Goal: Transaction & Acquisition: Subscribe to service/newsletter

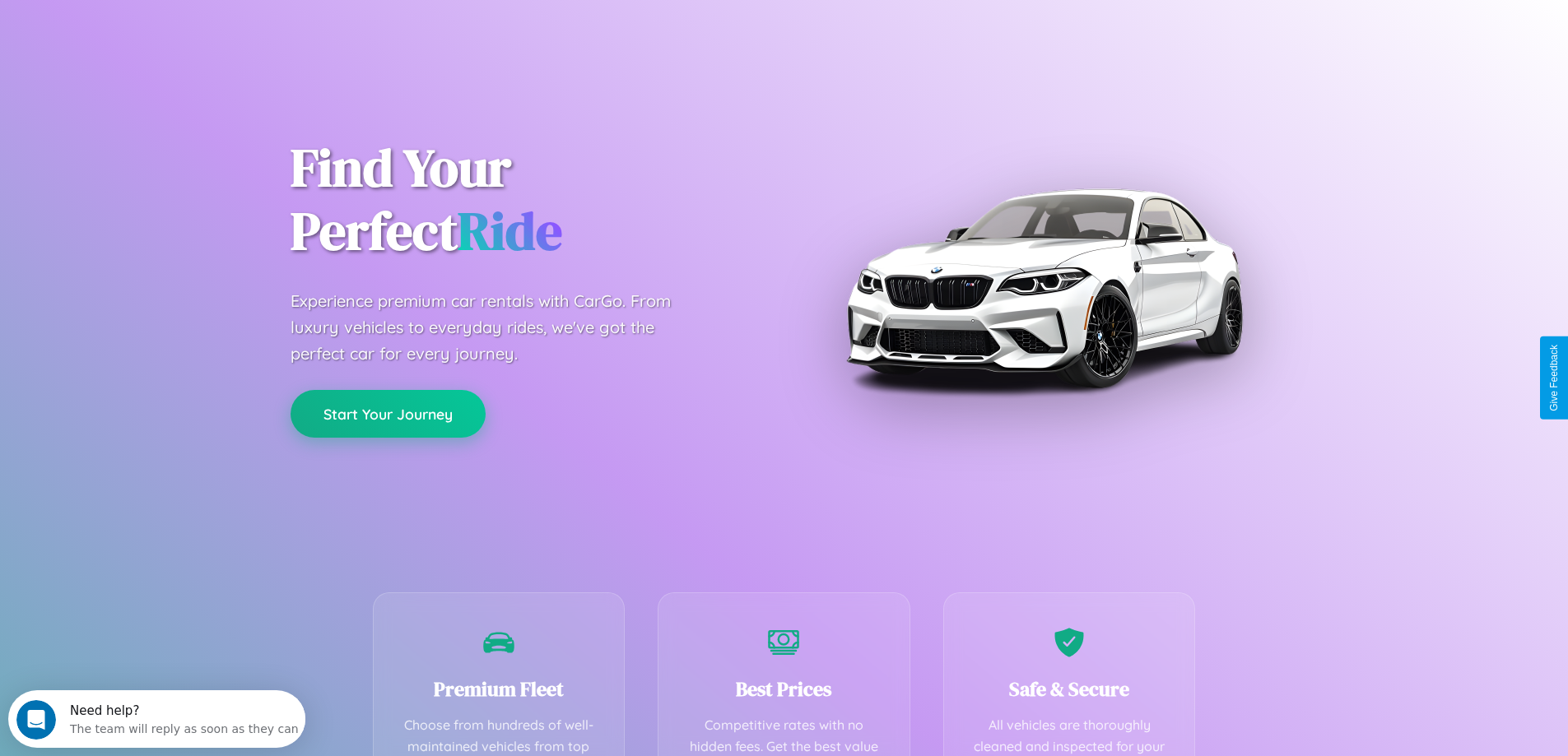
click at [388, 414] on button "Start Your Journey" at bounding box center [388, 414] width 195 height 48
click at [388, 413] on button "Start Your Journey" at bounding box center [388, 414] width 195 height 48
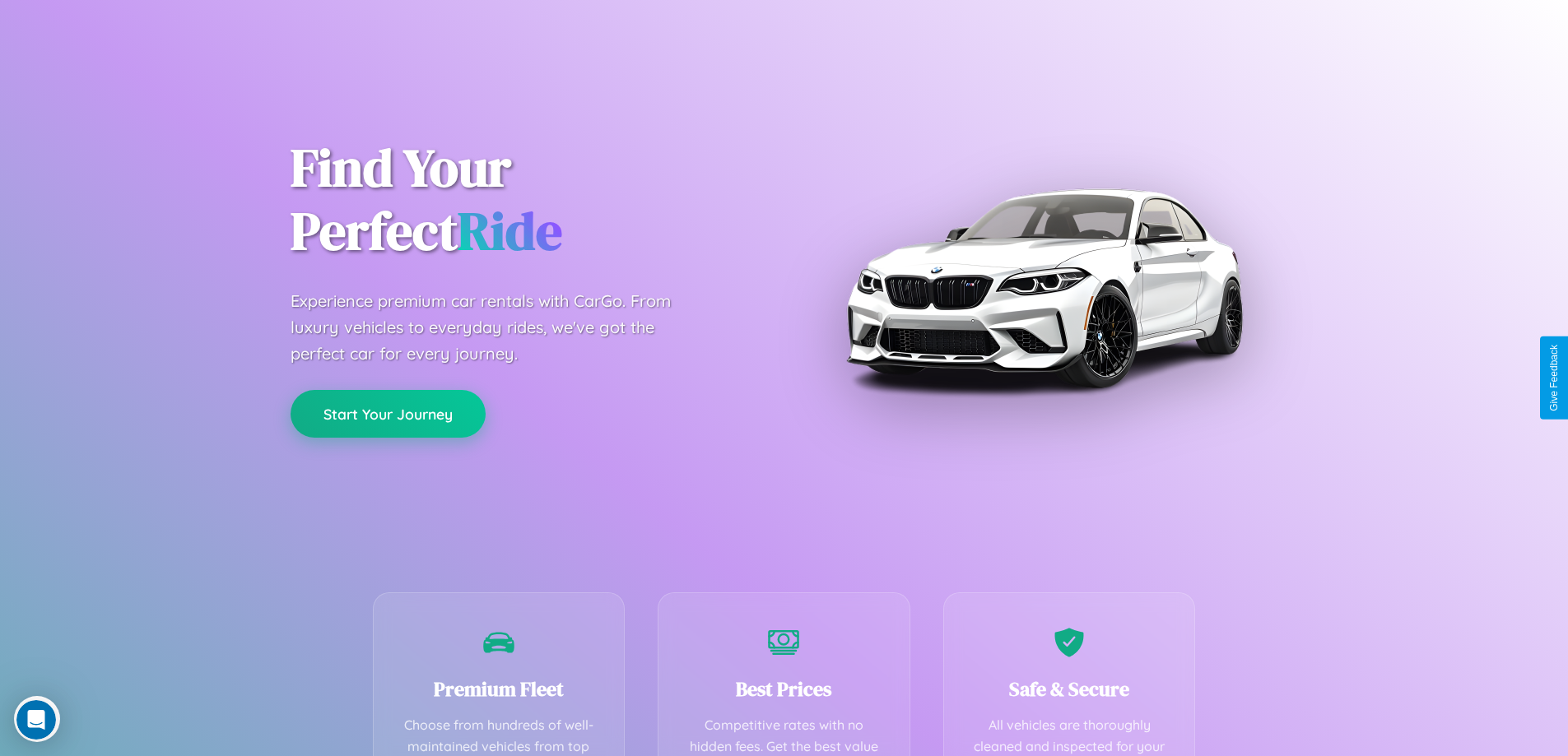
click at [388, 413] on button "Start Your Journey" at bounding box center [388, 414] width 195 height 48
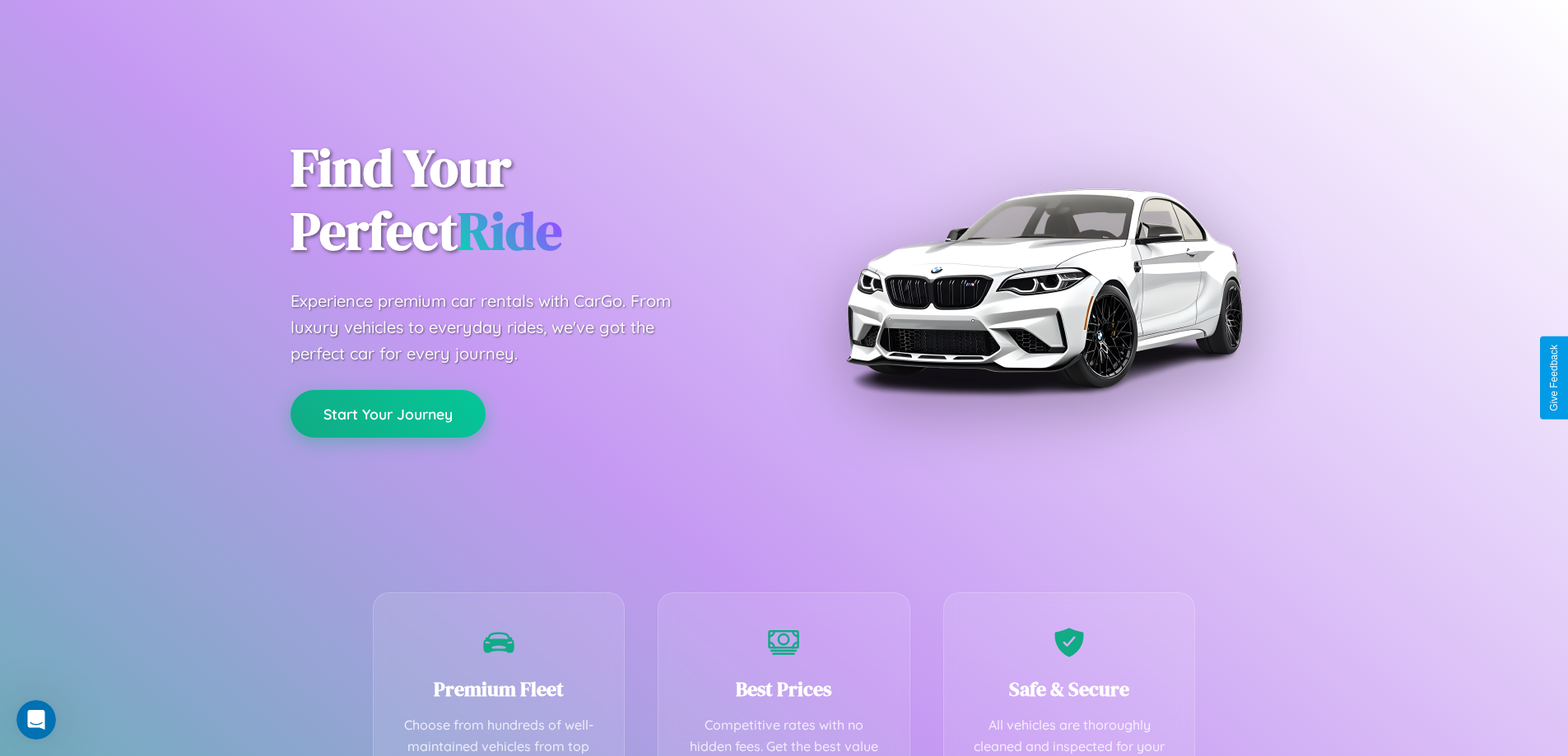
click at [388, 413] on button "Start Your Journey" at bounding box center [388, 414] width 195 height 48
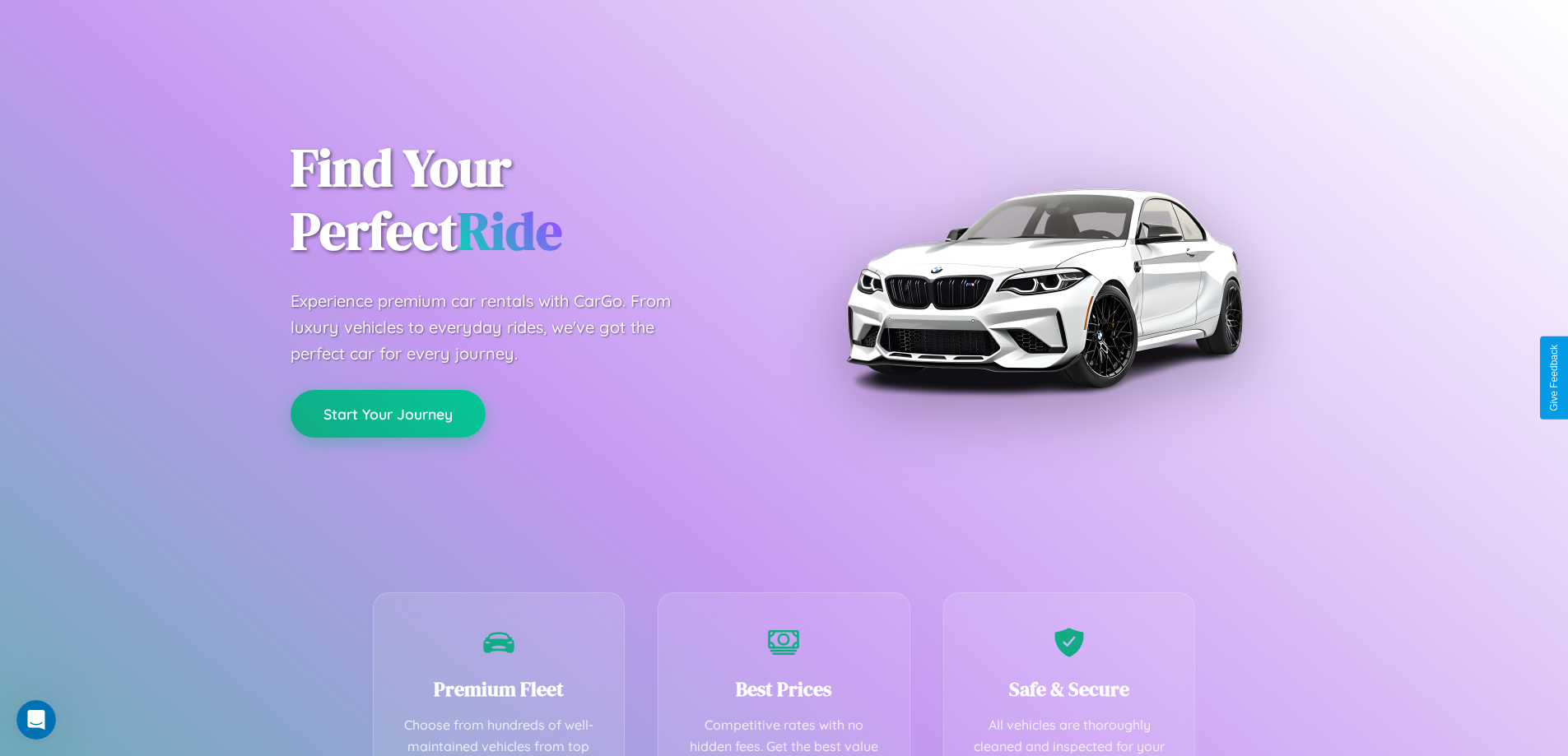
click at [388, 413] on button "Start Your Journey" at bounding box center [388, 414] width 195 height 48
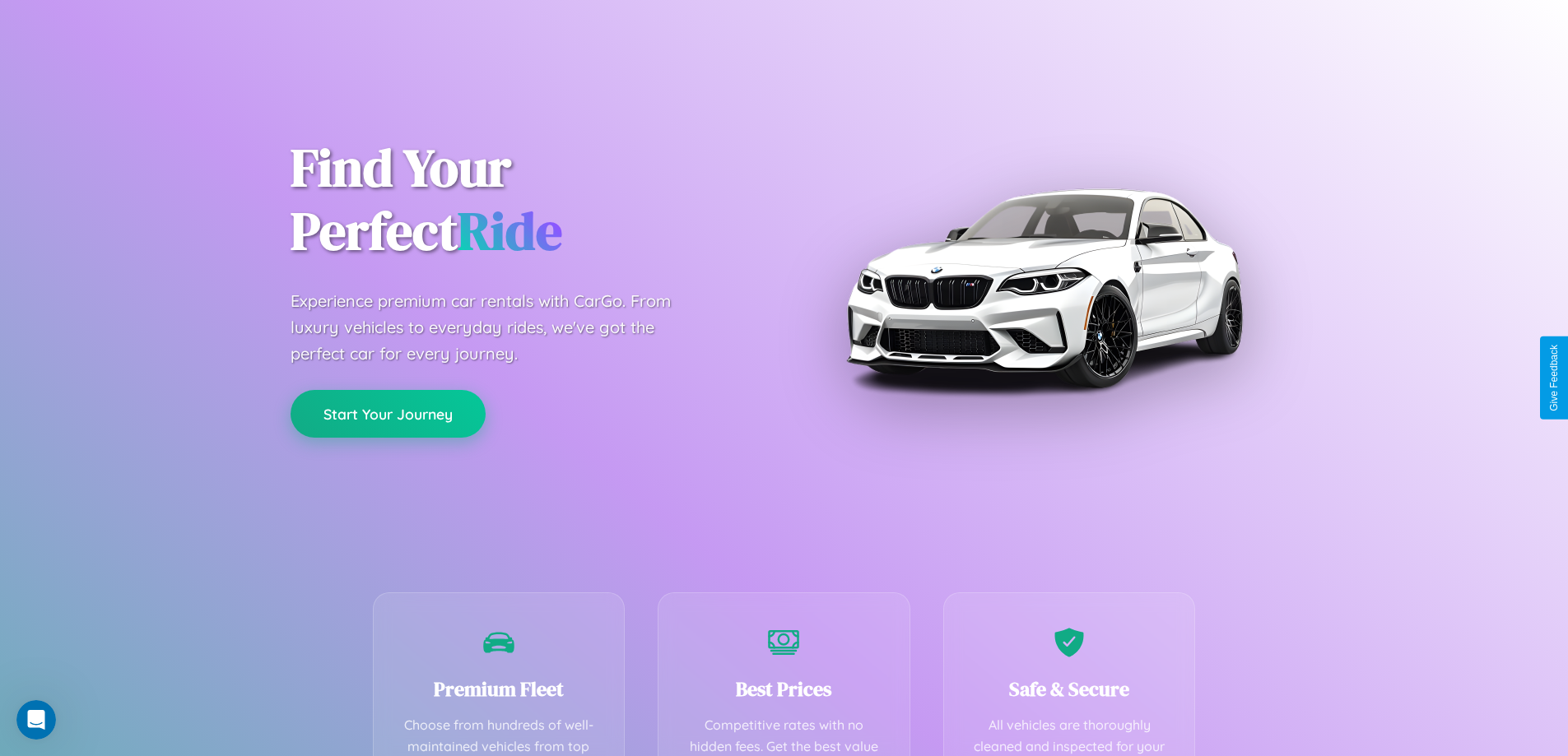
click at [388, 413] on button "Start Your Journey" at bounding box center [388, 414] width 195 height 48
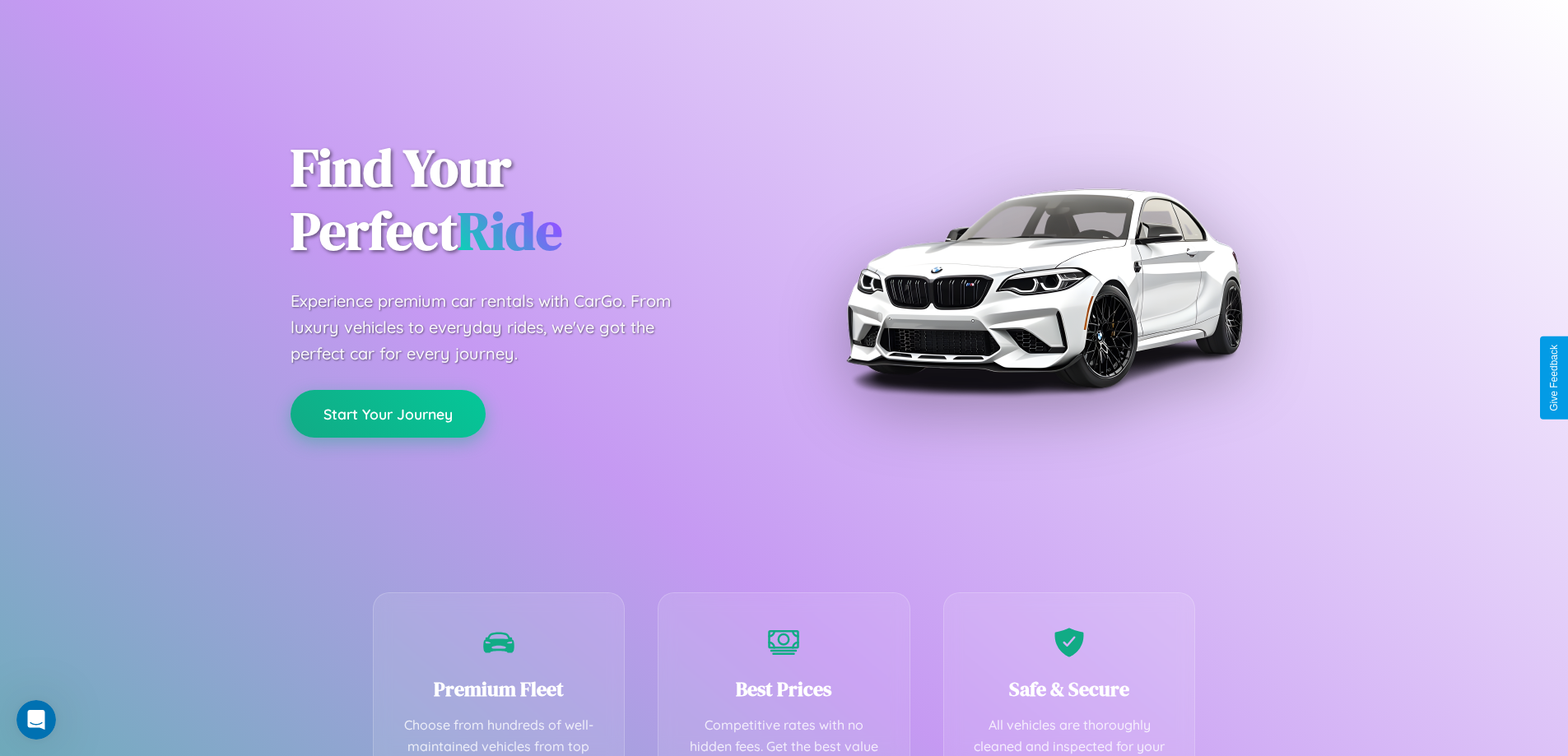
click at [388, 413] on button "Start Your Journey" at bounding box center [388, 414] width 195 height 48
